Goal: Transaction & Acquisition: Purchase product/service

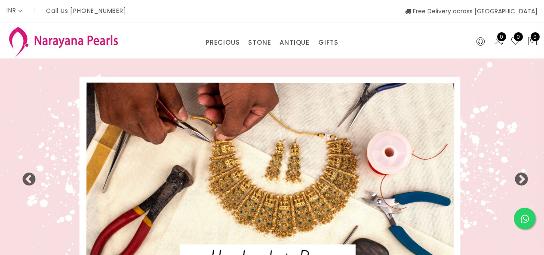
select select "INR"
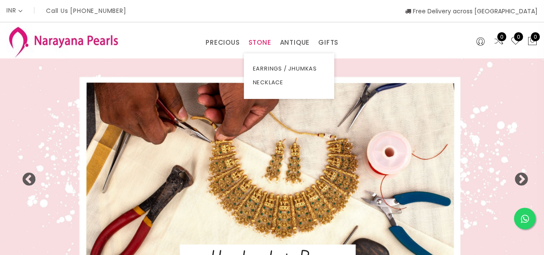
click at [255, 41] on link "STONE" at bounding box center [259, 42] width 23 height 13
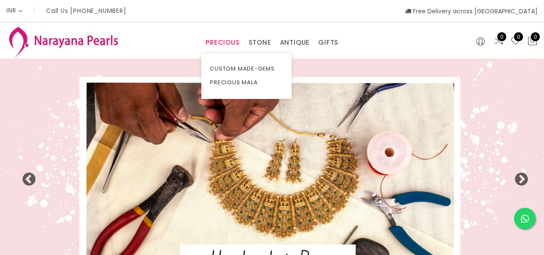
click at [225, 40] on link "PRECIOUS" at bounding box center [223, 42] width 34 height 13
click at [229, 68] on link "CUSTOM MADE-GEMS" at bounding box center [246, 69] width 73 height 14
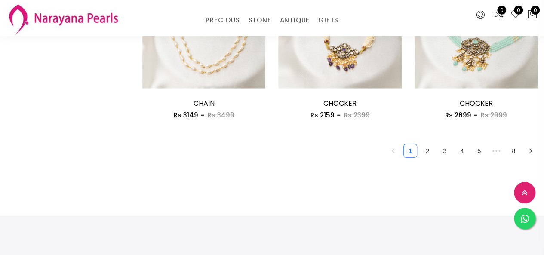
scroll to position [1161, 0]
click at [422, 154] on link "2" at bounding box center [427, 151] width 13 height 13
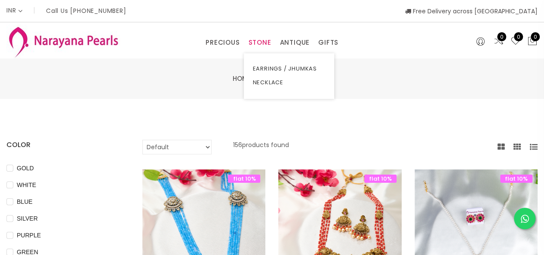
click at [255, 37] on link "STONE" at bounding box center [259, 42] width 23 height 13
click at [271, 40] on link "STONE" at bounding box center [259, 42] width 23 height 13
click at [256, 80] on link "NECKLACE" at bounding box center [288, 83] width 73 height 14
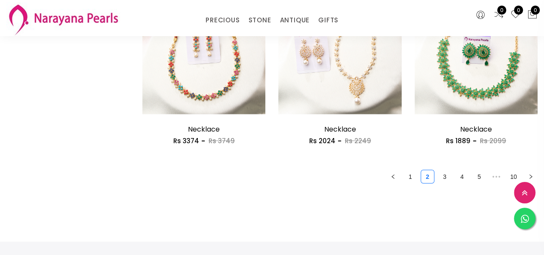
scroll to position [1161, 0]
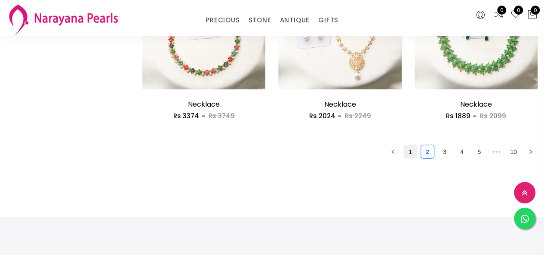
click at [415, 157] on link "1" at bounding box center [410, 151] width 13 height 13
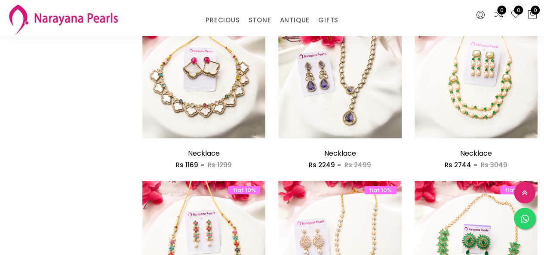
scroll to position [1075, 0]
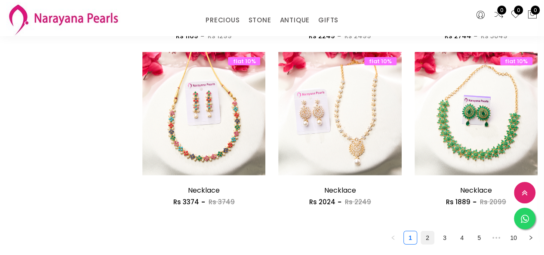
click at [428, 235] on link "2" at bounding box center [427, 237] width 13 height 13
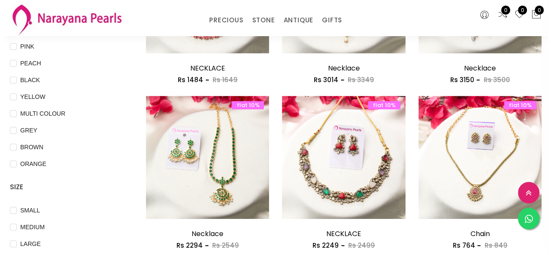
scroll to position [215, 0]
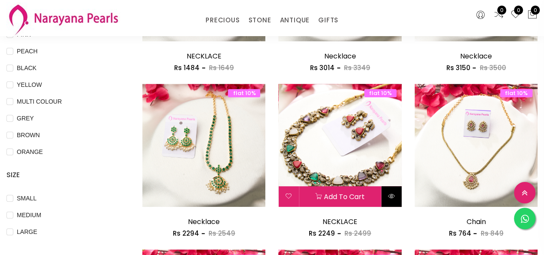
click at [390, 203] on button at bounding box center [392, 196] width 20 height 21
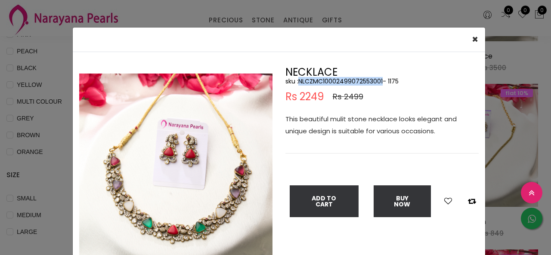
drag, startPoint x: 380, startPoint y: 79, endPoint x: 296, endPoint y: 79, distance: 84.3
click at [296, 79] on h5 "sku : NLCZMC10002499072553001- 1175" at bounding box center [381, 81] width 193 height 8
copy h5 "NLCZMC10002499072553001"
